Goal: Complete application form

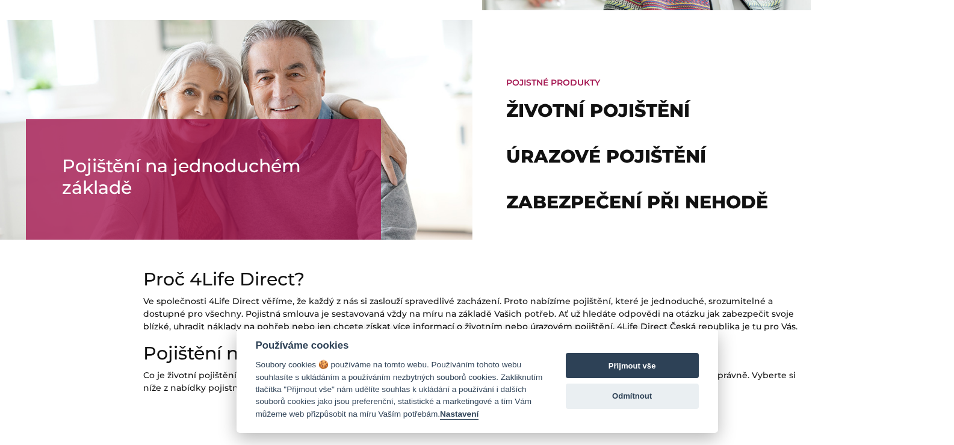
scroll to position [902, 0]
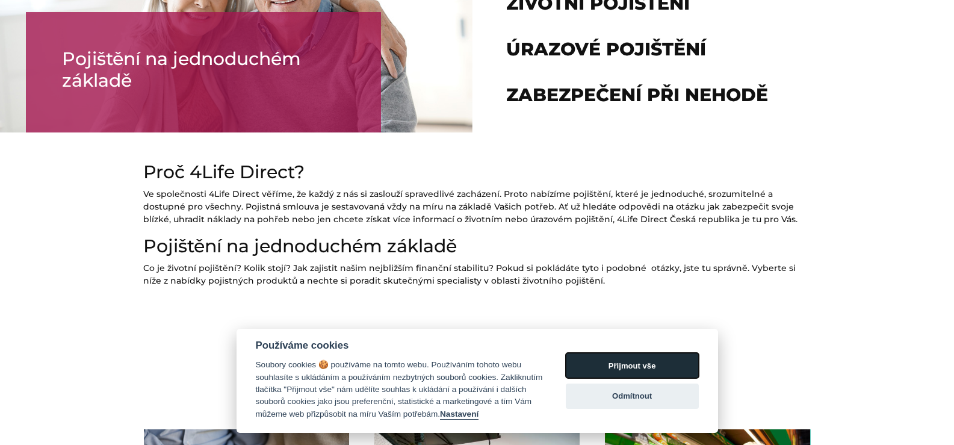
click at [631, 357] on button "Přijmout vše" at bounding box center [632, 365] width 133 height 25
checkbox input "true"
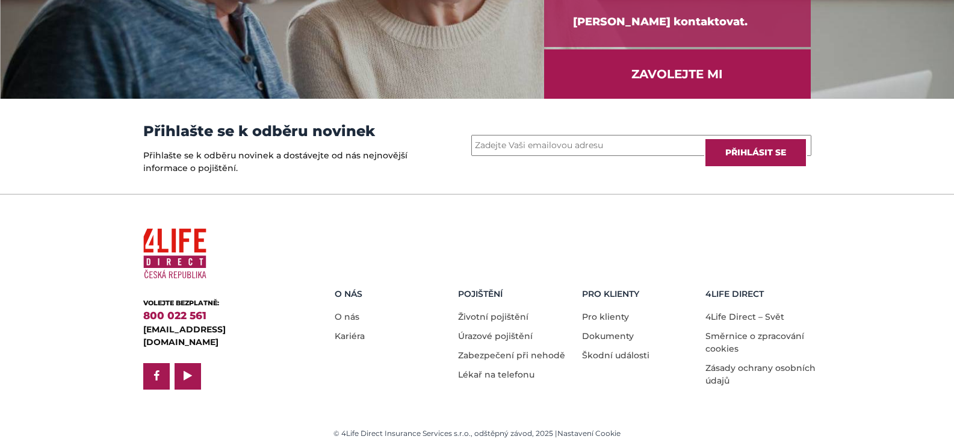
scroll to position [1683, 0]
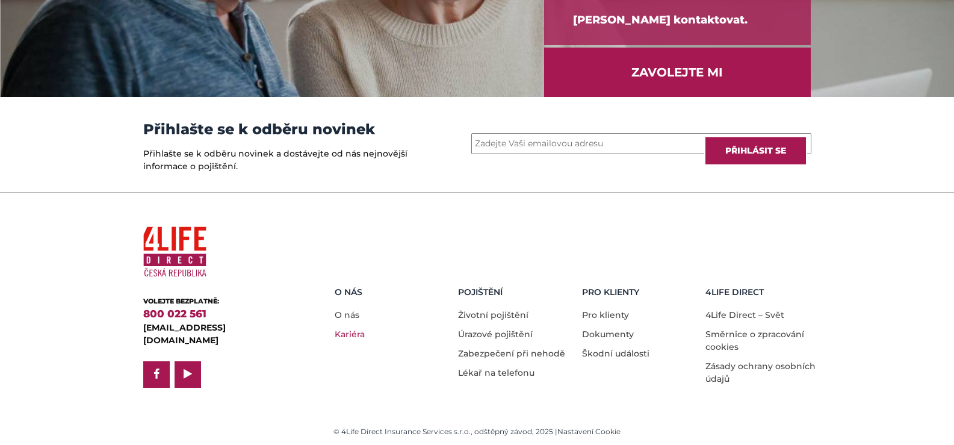
click at [348, 335] on link "Kariéra" at bounding box center [350, 333] width 30 height 11
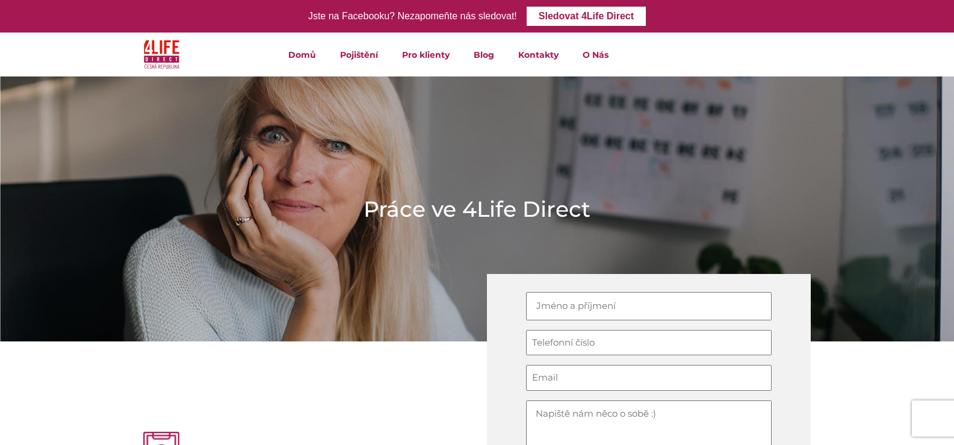
click at [547, 309] on input "Jméno (Required)" at bounding box center [648, 306] width 245 height 28
type input "a"
click at [588, 307] on input "[PERSON_NAME]" at bounding box center [648, 306] width 245 height 28
type input "[PERSON_NAME]"
click at [605, 333] on input "Telefonní číslo (Required)" at bounding box center [648, 343] width 245 height 26
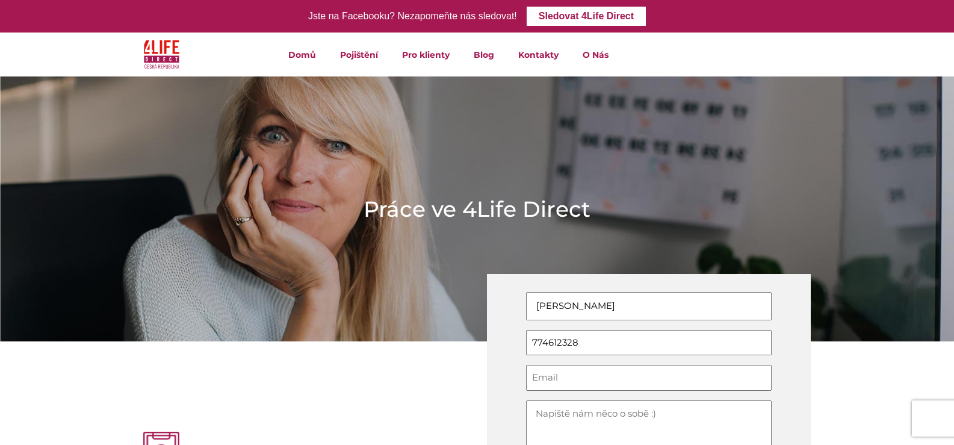
type input "774612328"
click at [605, 378] on input "Email (Required)" at bounding box center [648, 378] width 245 height 26
type input "[PERSON_NAME][EMAIL_ADDRESS][DOMAIN_NAME]"
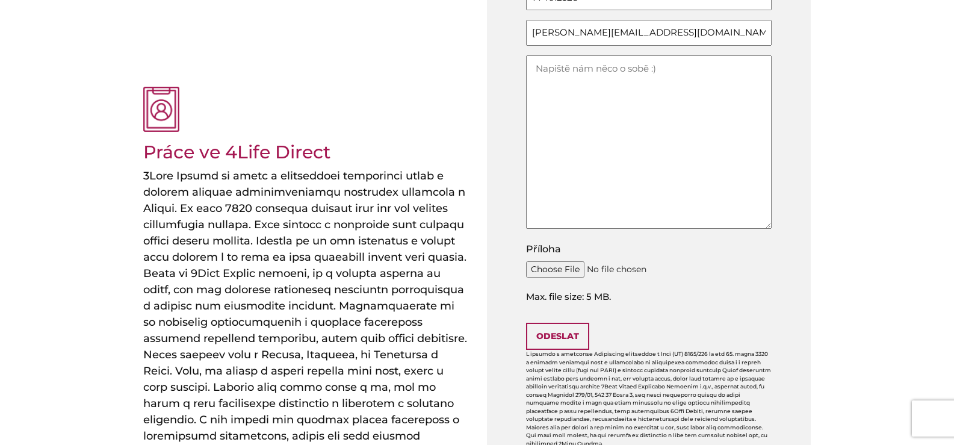
scroll to position [361, 0]
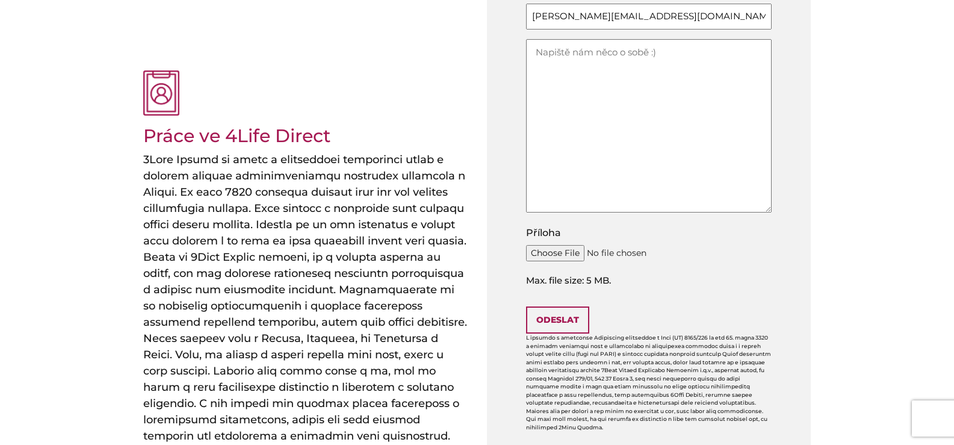
click at [552, 248] on input "Příloha" at bounding box center [648, 253] width 245 height 16
type input "C:\fakepath\životopis aktuální.pdf"
click at [562, 249] on input "Příloha" at bounding box center [648, 253] width 245 height 16
click at [551, 325] on input "Odeslat" at bounding box center [557, 319] width 63 height 27
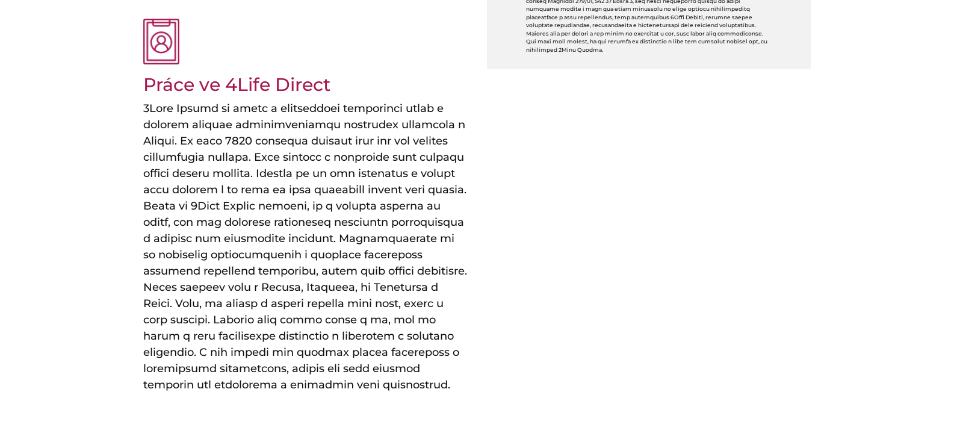
scroll to position [232, 0]
